Goal: Information Seeking & Learning: Learn about a topic

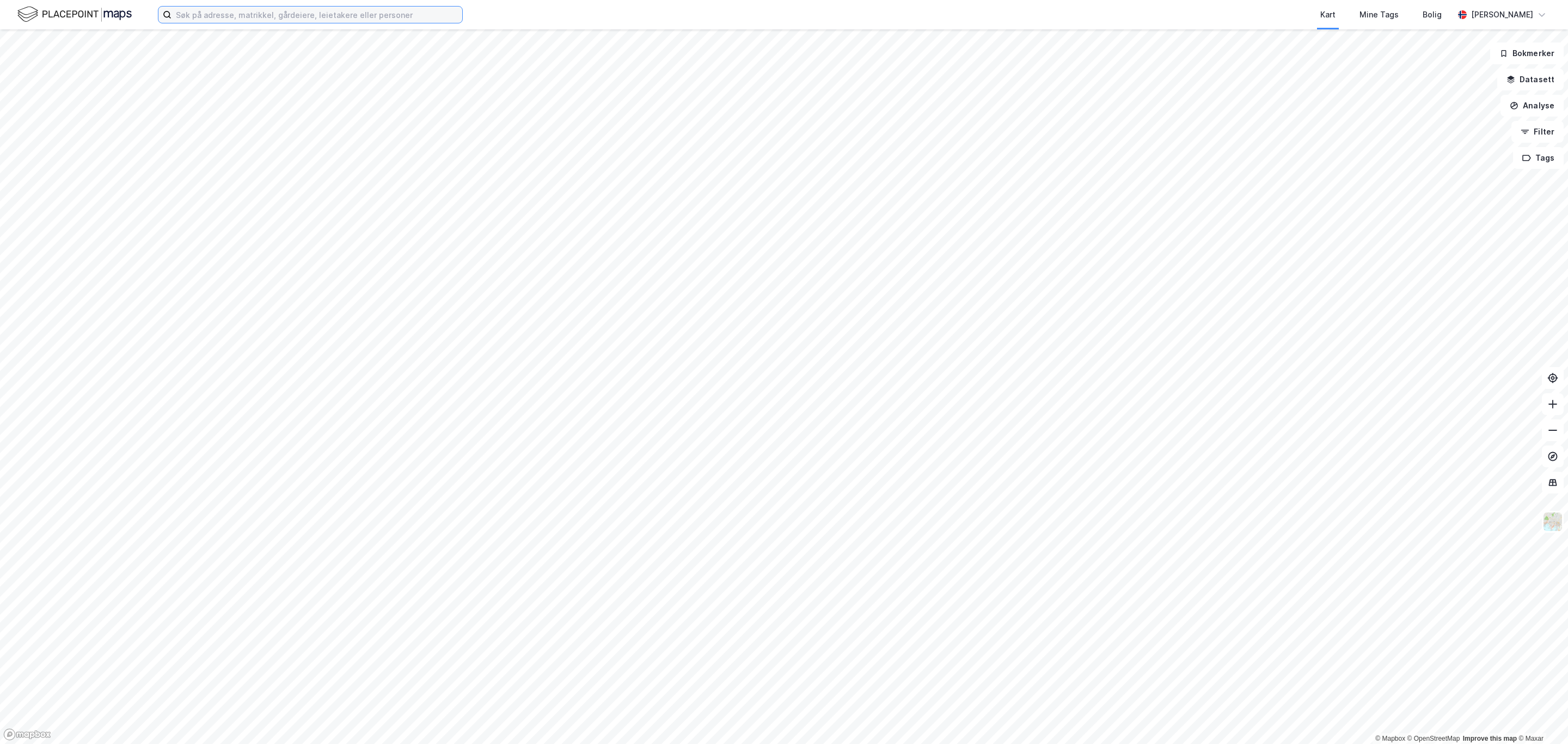
click at [319, 13] on input at bounding box center [317, 14] width 291 height 17
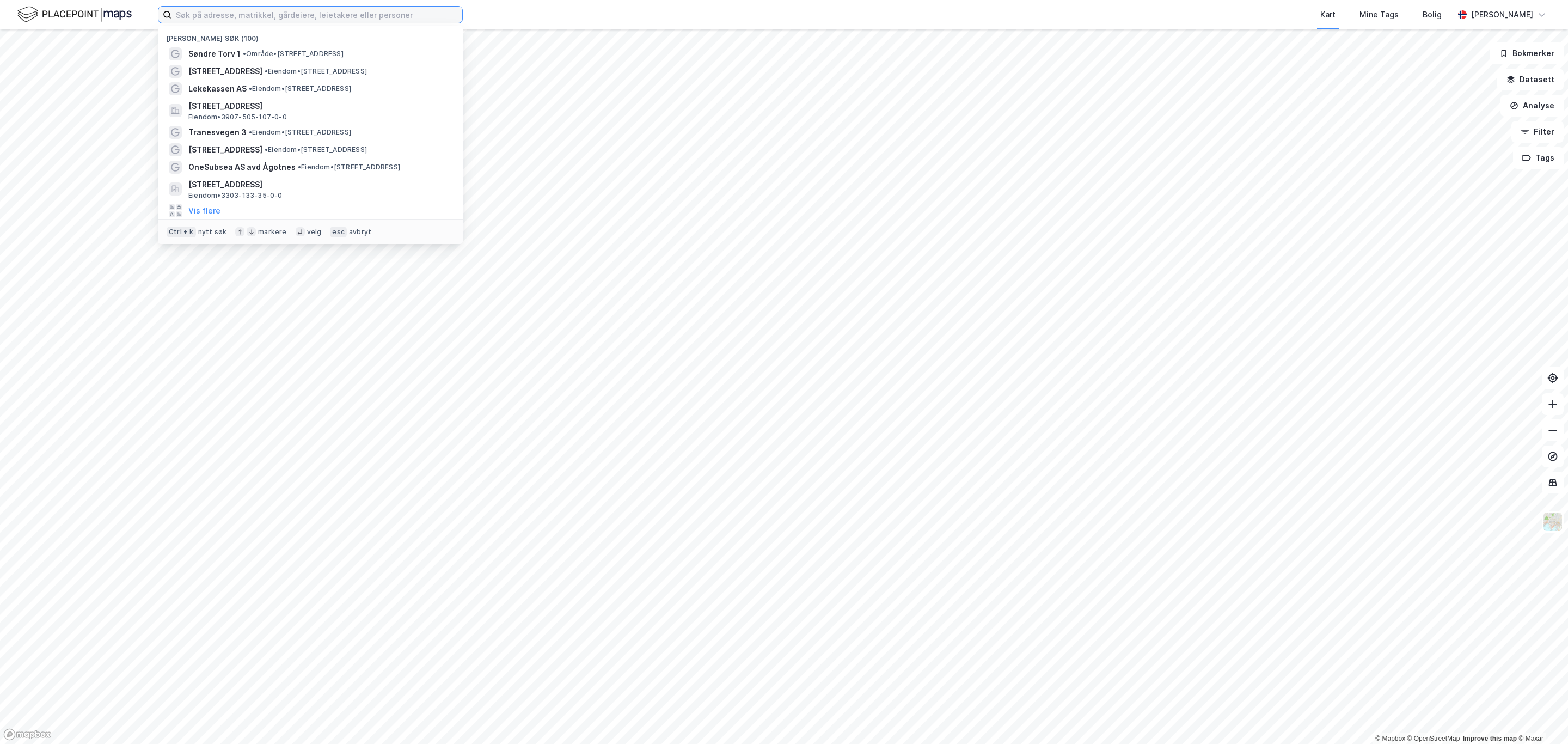
click at [224, 18] on input at bounding box center [317, 14] width 291 height 17
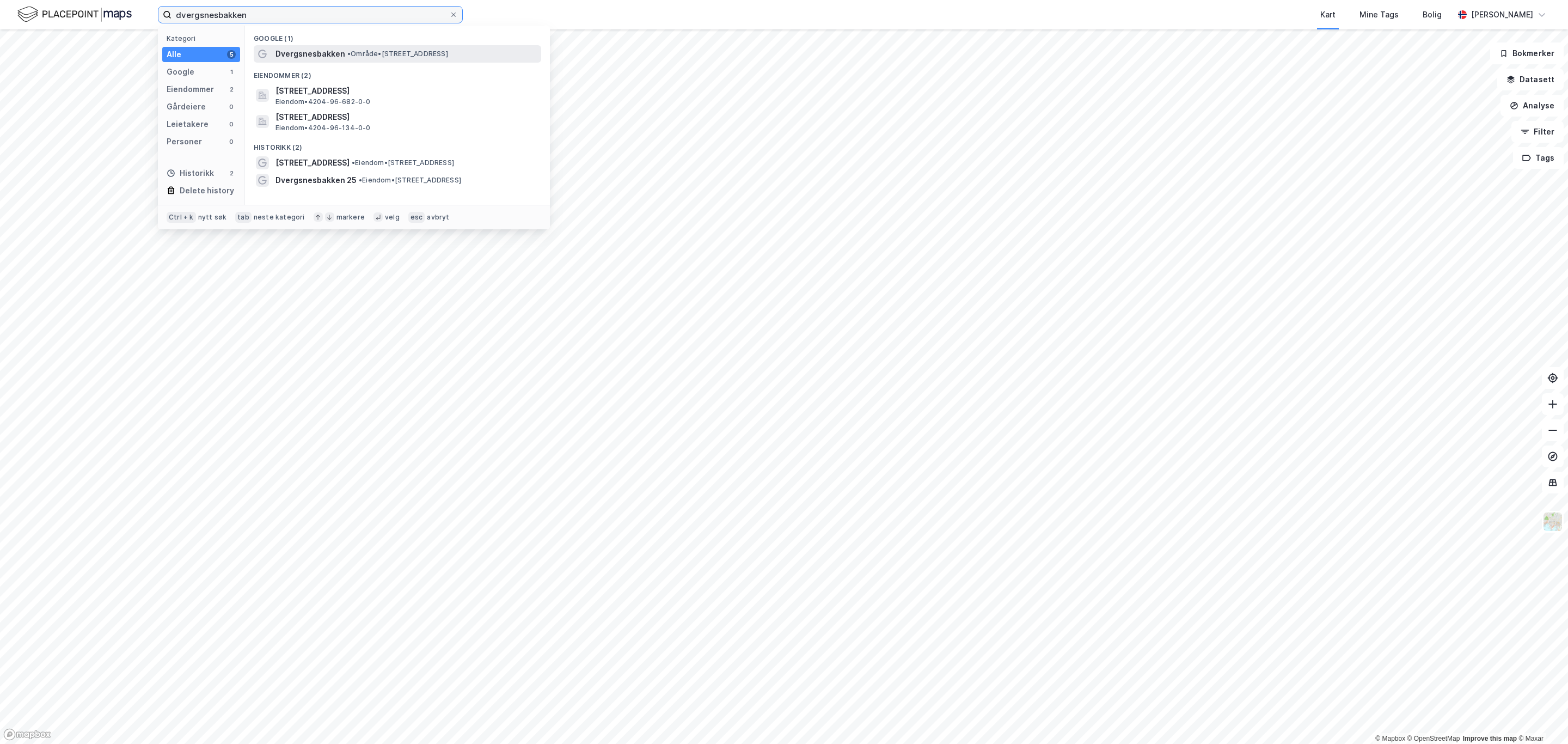
type input "dvergsnesbakken"
click at [366, 52] on span "• Område • [STREET_ADDRESS]" at bounding box center [398, 54] width 101 height 9
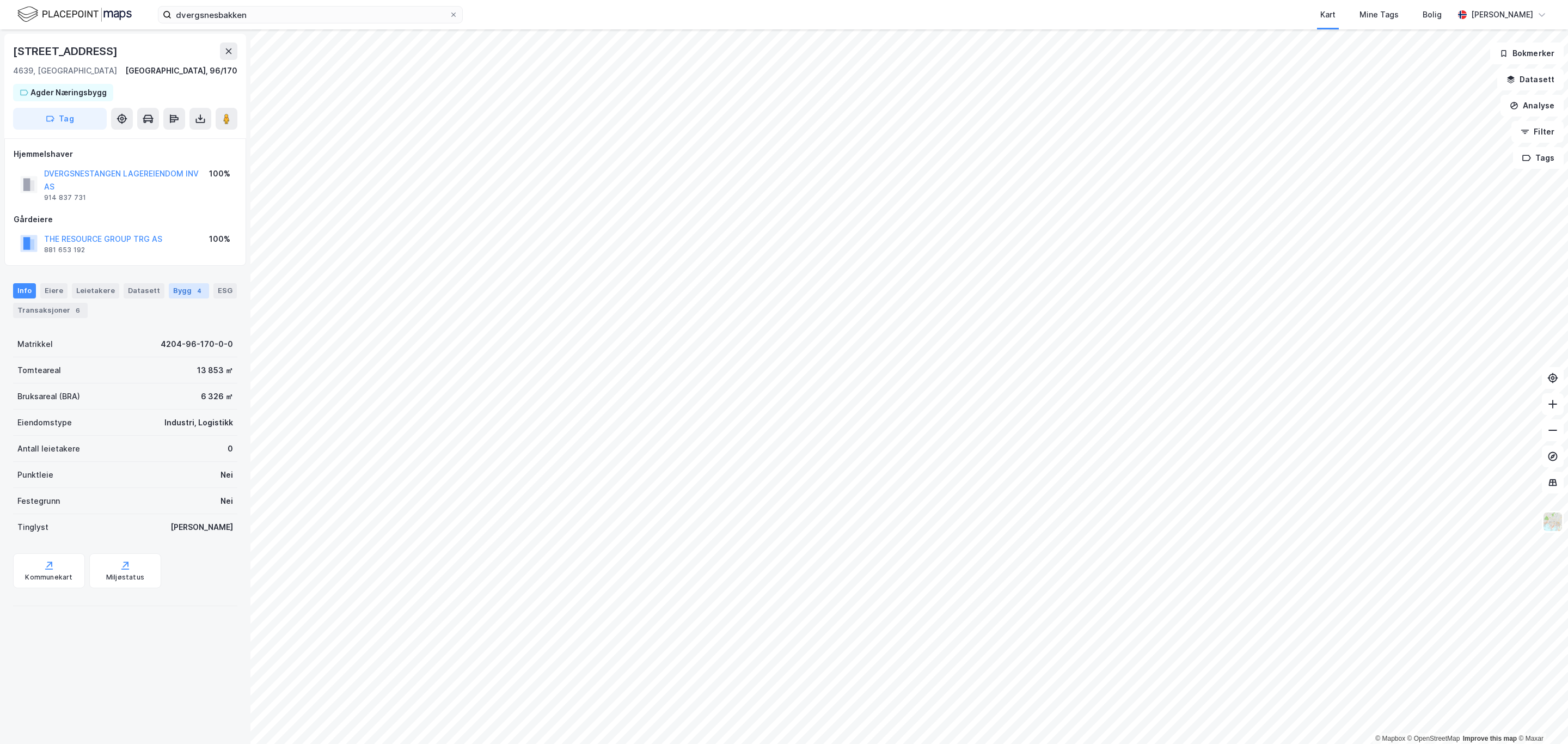
click at [179, 297] on div "Bygg 4" at bounding box center [188, 291] width 40 height 15
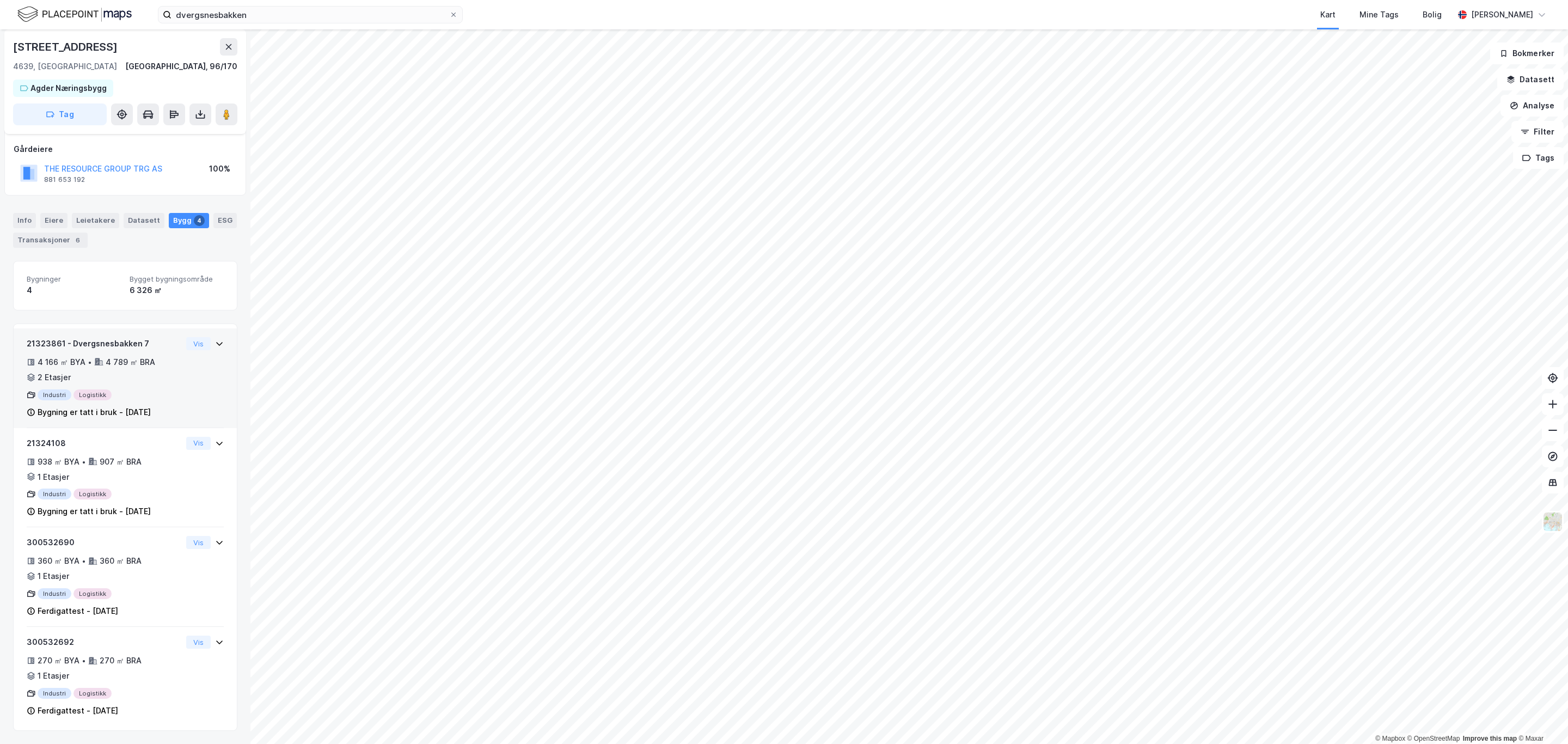
scroll to position [63, 0]
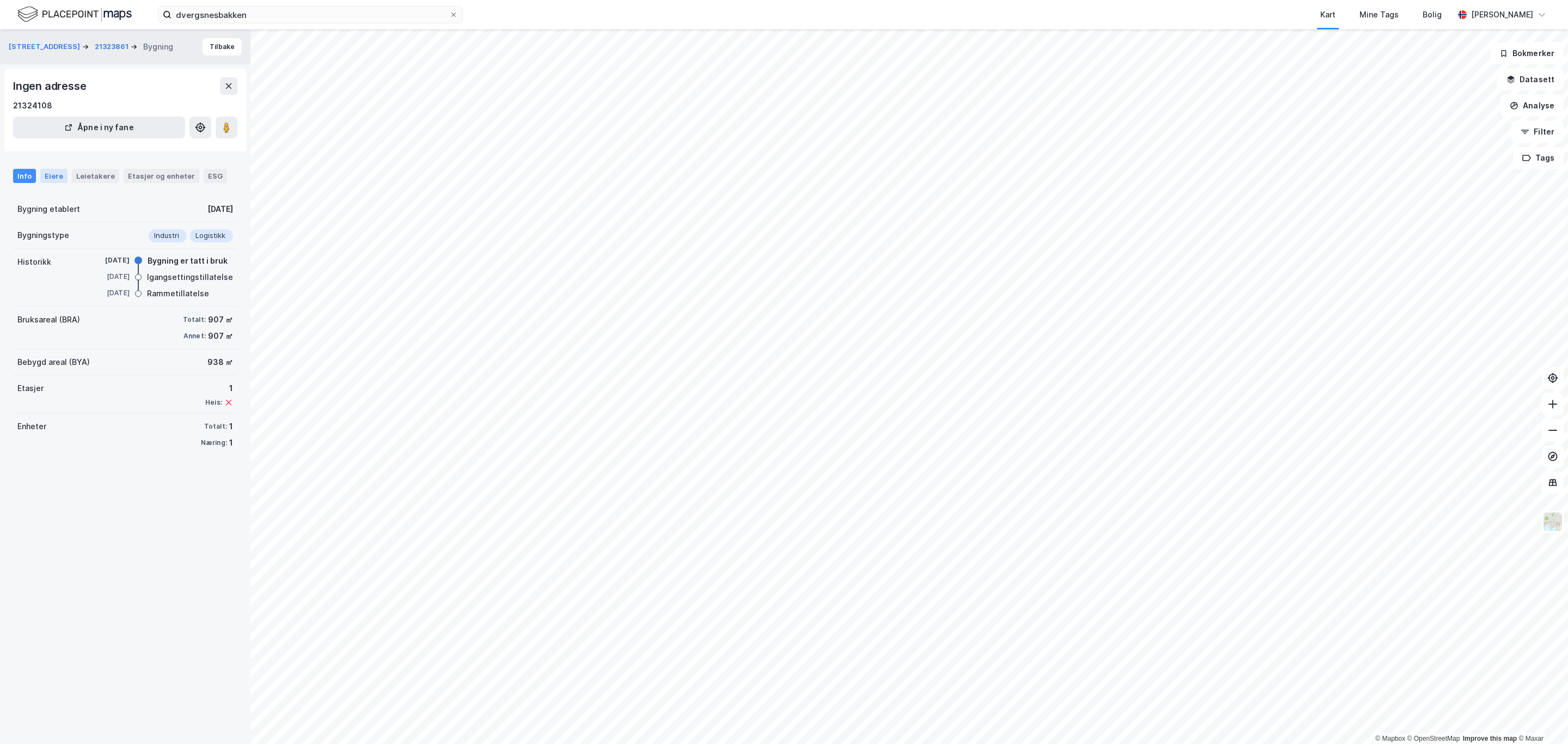
click at [48, 180] on div "Eiere" at bounding box center [54, 176] width 27 height 14
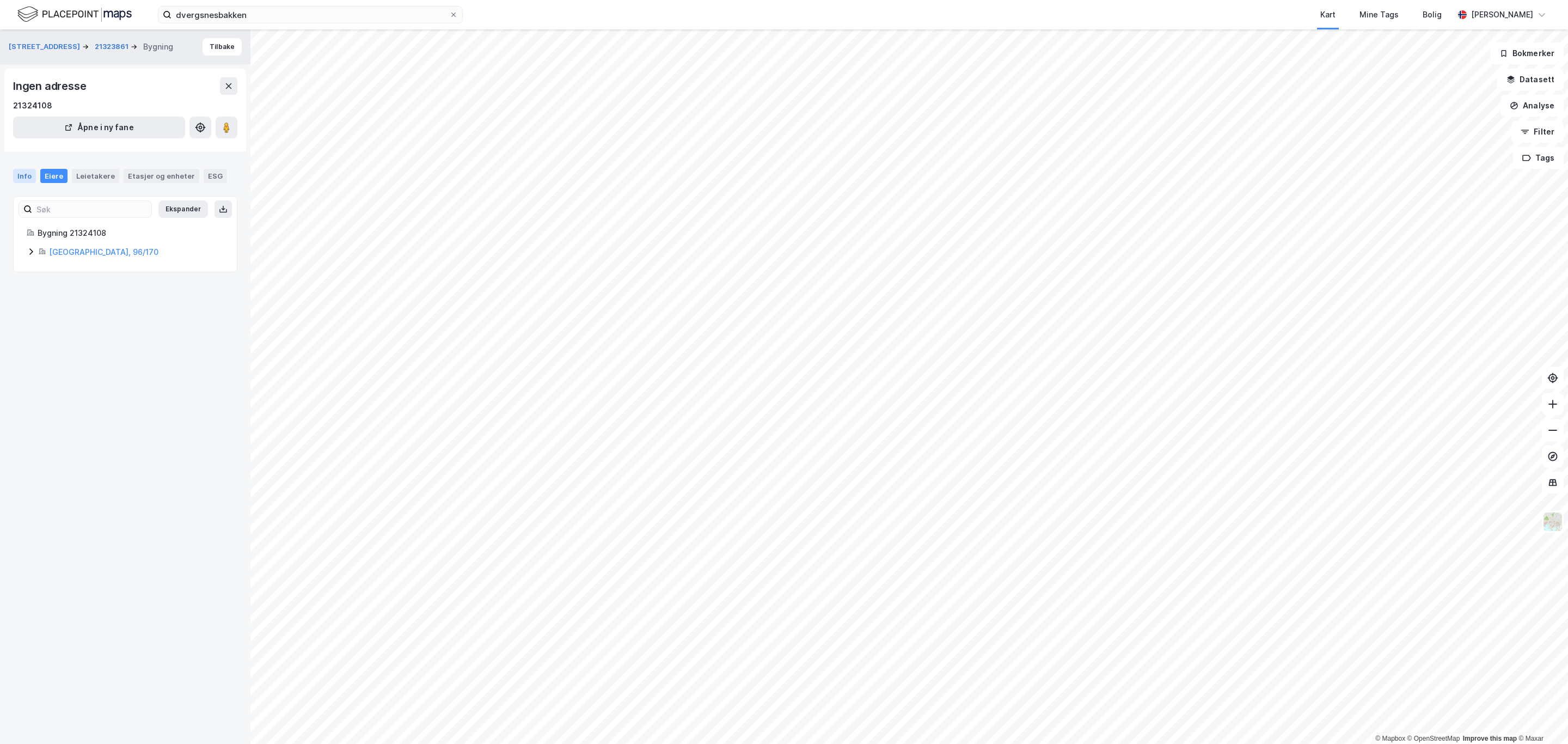
click at [24, 177] on div "Info" at bounding box center [25, 176] width 23 height 14
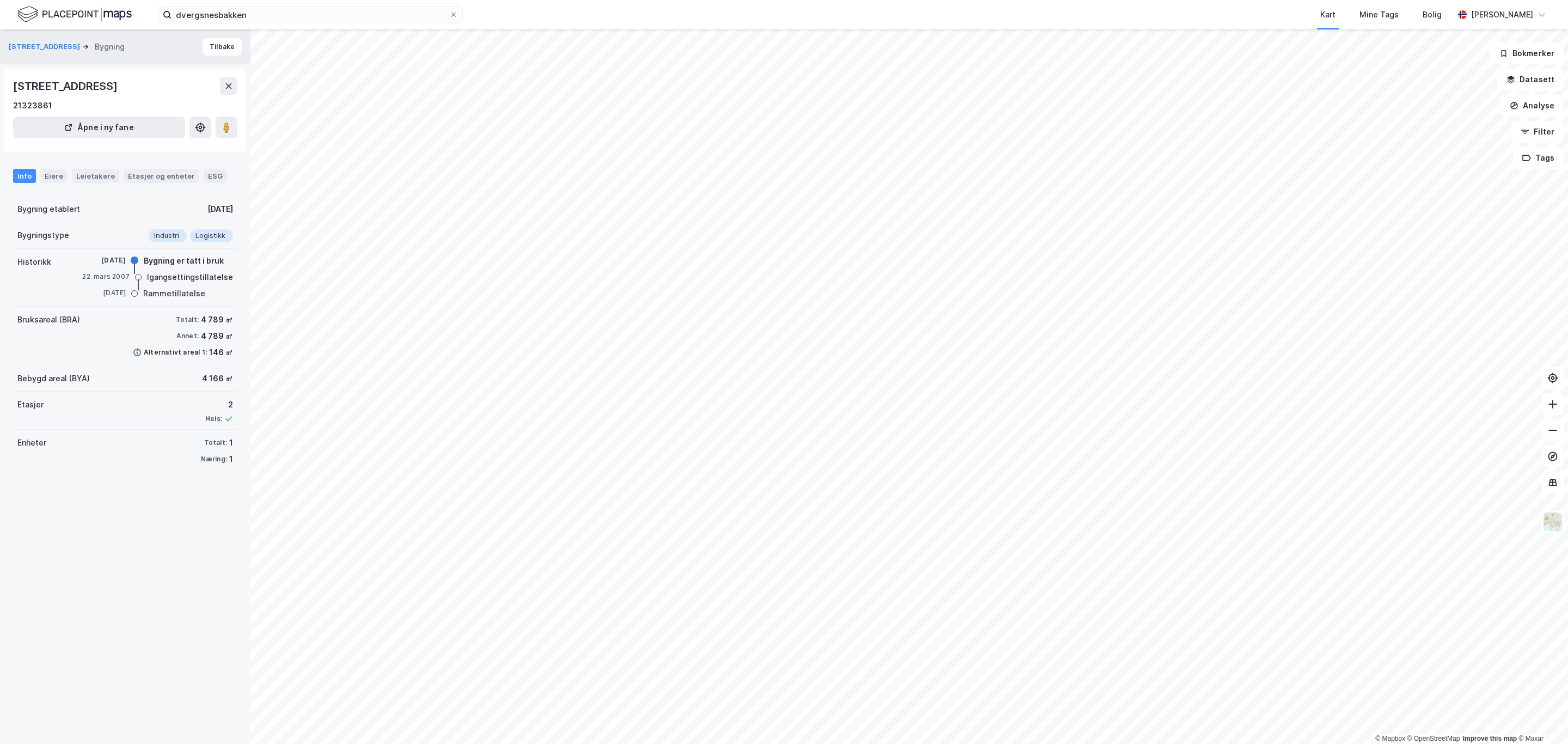
click at [25, 170] on div "Info" at bounding box center [25, 176] width 23 height 14
drag, startPoint x: 12, startPoint y: 88, endPoint x: 200, endPoint y: 89, distance: 188.0
click at [200, 89] on div "[STREET_ADDRESS] 21323861 Åpne i ny fane" at bounding box center [125, 110] width 242 height 83
copy div "[STREET_ADDRESS]"
